Goal: Find specific page/section: Find specific page/section

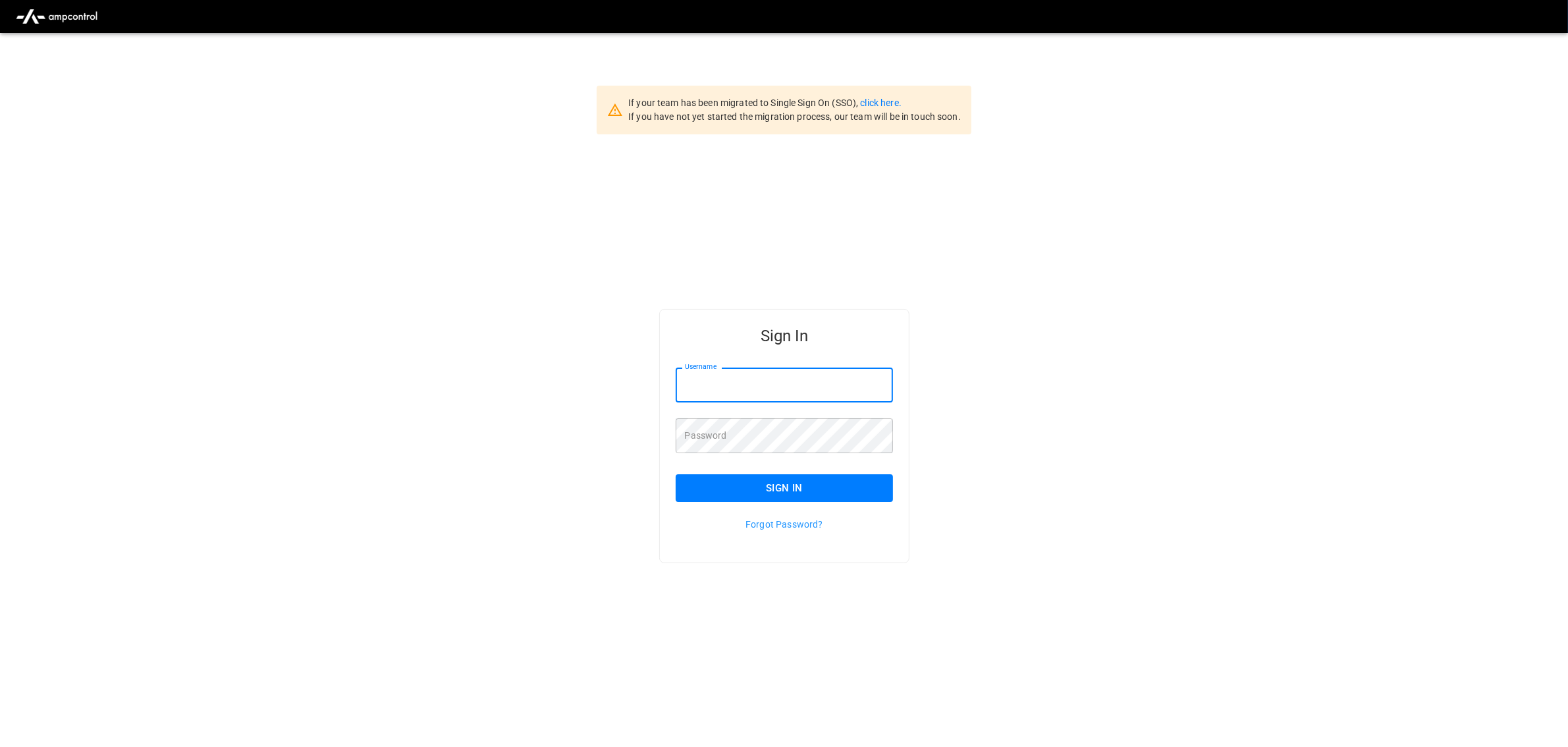
click at [825, 384] on input "Username" at bounding box center [784, 385] width 218 height 35
type input "**********"
click at [801, 493] on button "Sign In" at bounding box center [784, 488] width 218 height 28
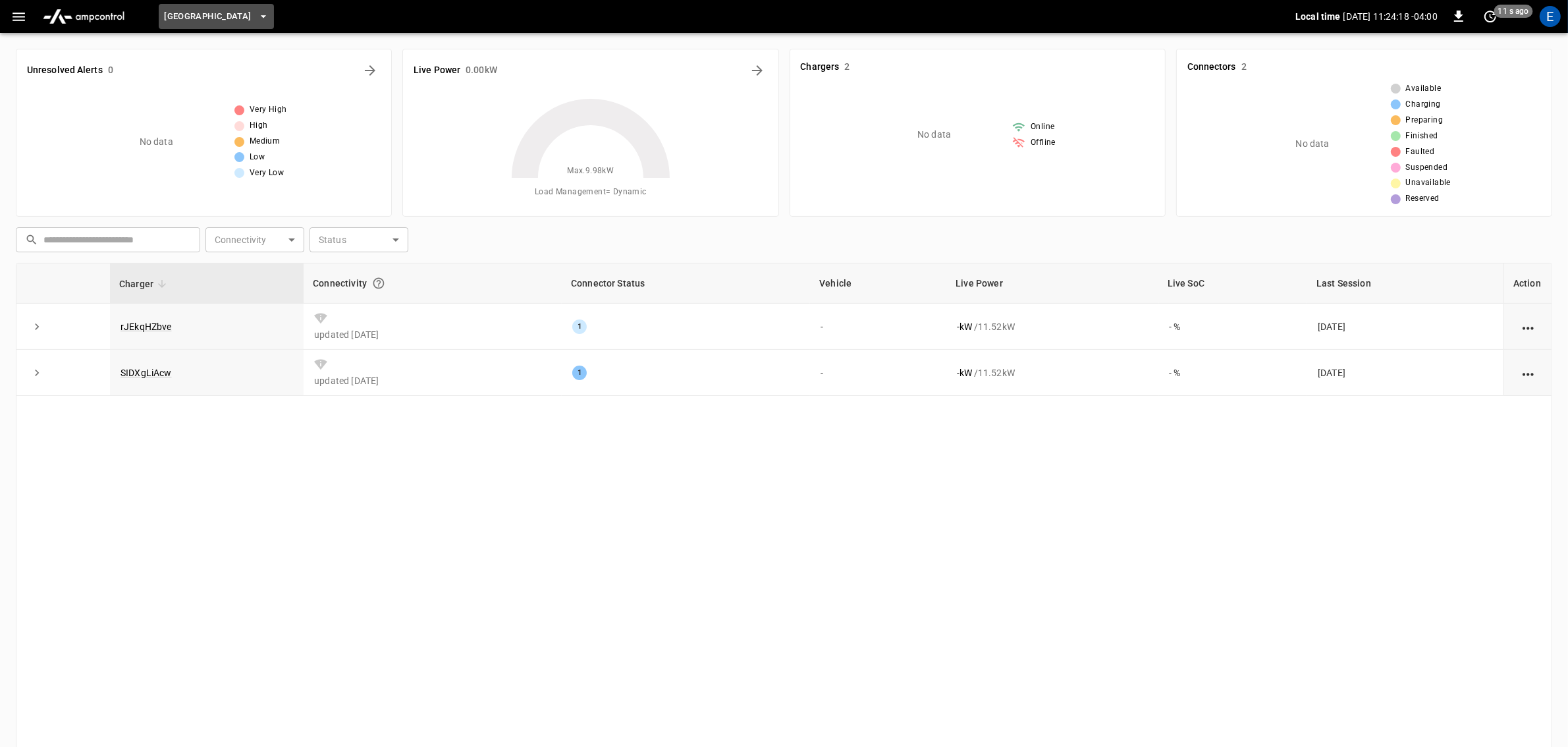
click at [270, 17] on icon "button" at bounding box center [263, 16] width 14 height 14
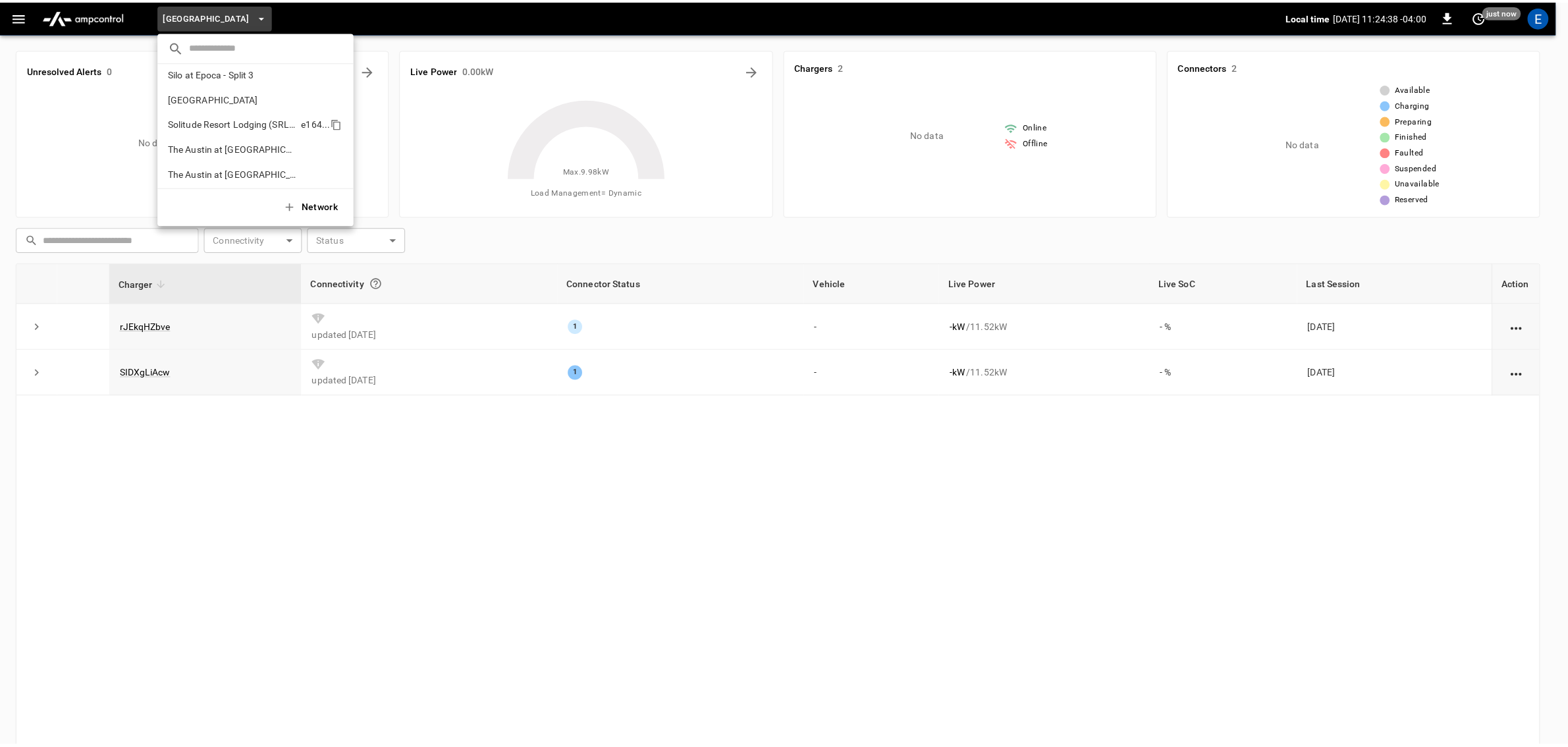
scroll to position [883, 0]
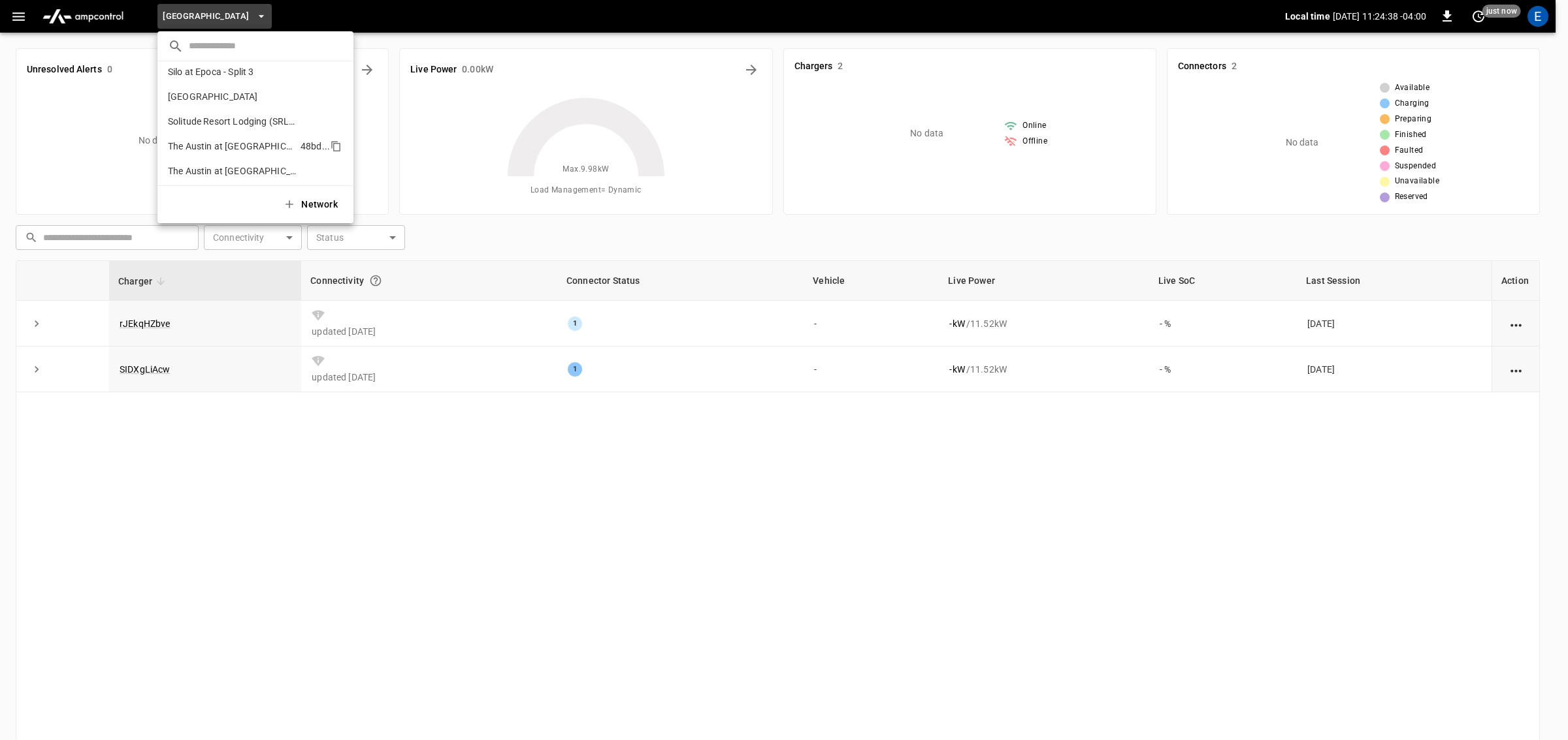
click at [263, 146] on p "The Austin at [GEOGRAPHIC_DATA] 1" at bounding box center [231, 146] width 127 height 13
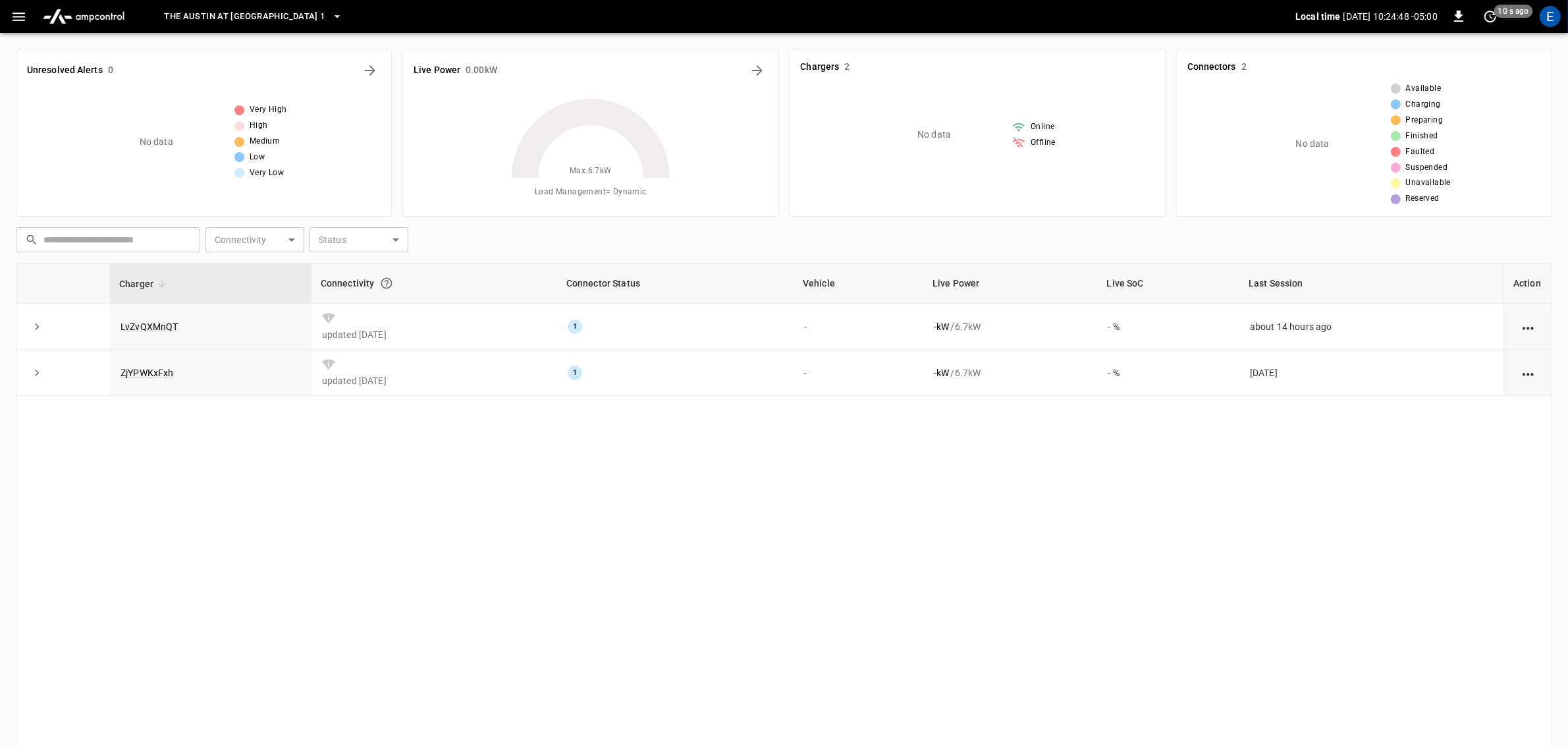
click at [567, 512] on div "Charger Connectivity Connector Status Vehicle Live Power Live SoC Last Session …" at bounding box center [784, 524] width 1536 height 524
drag, startPoint x: 199, startPoint y: 373, endPoint x: 102, endPoint y: 379, distance: 97.2
click at [102, 379] on tr "ZjYPWKxFxh updated [DATE] 1 - - kW / 6.7 kW - % [DATE]" at bounding box center [784, 373] width 1535 height 46
copy tr "ZjYPWKxFxh"
